Goal: Information Seeking & Learning: Learn about a topic

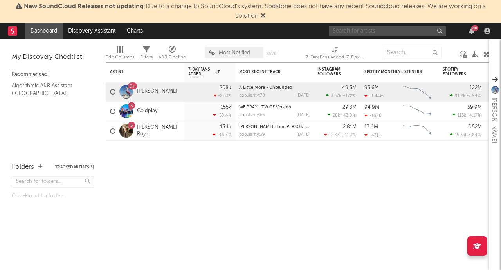
click at [378, 34] on input "text" at bounding box center [388, 31] width 118 height 10
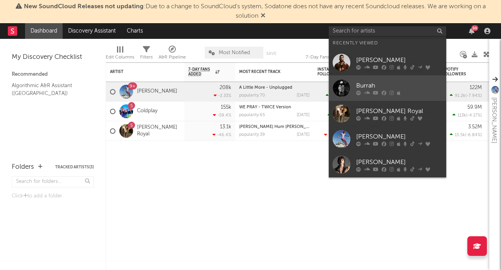
click at [390, 83] on div "Burrah" at bounding box center [400, 85] width 86 height 9
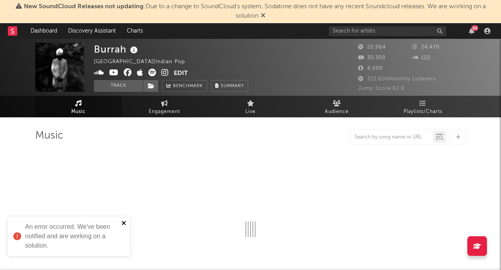
click at [123, 222] on icon "close" at bounding box center [124, 223] width 4 height 4
select select "6m"
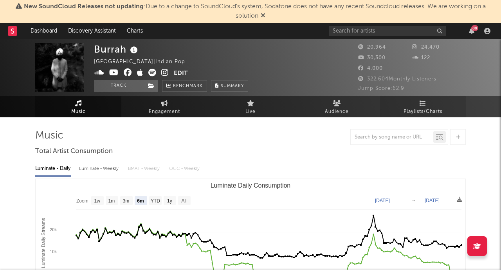
click at [420, 107] on span "Playlists/Charts" at bounding box center [423, 111] width 39 height 9
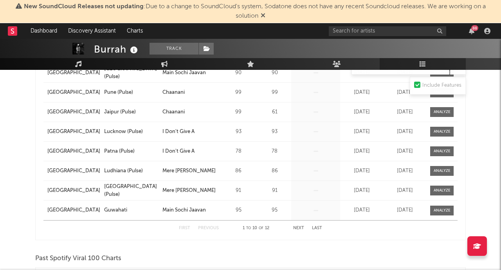
scroll to position [503, 0]
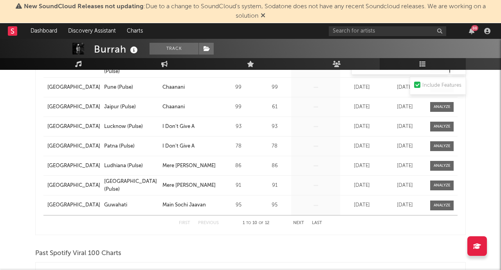
click at [299, 223] on button "Next" at bounding box center [298, 223] width 11 height 4
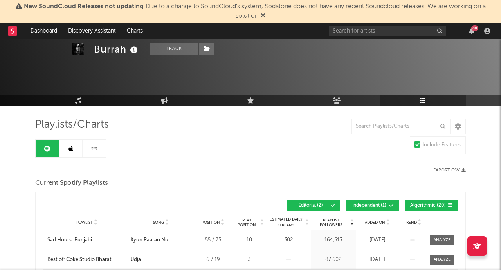
scroll to position [3, 0]
